Goal: Transaction & Acquisition: Purchase product/service

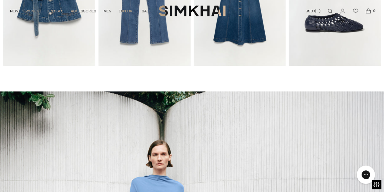
scroll to position [289, 0]
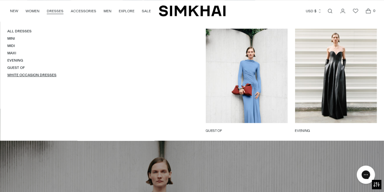
click at [43, 74] on link "White Occasion Dresses" at bounding box center [31, 75] width 49 height 4
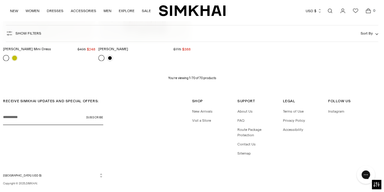
scroll to position [3078, 0]
